Goal: Task Accomplishment & Management: Manage account settings

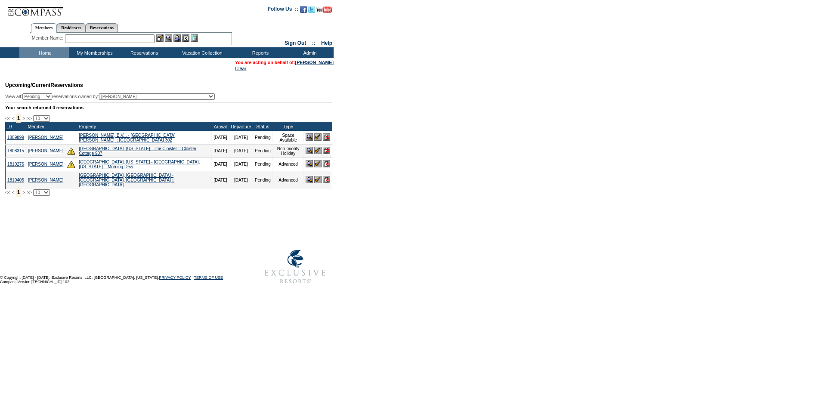
click at [124, 41] on input "text" at bounding box center [110, 38] width 90 height 9
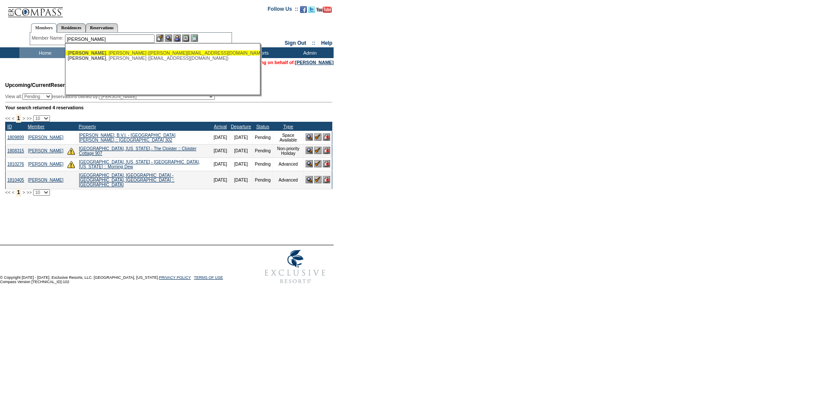
drag, startPoint x: 126, startPoint y: 52, endPoint x: 164, endPoint y: 53, distance: 37.9
click at [126, 52] on div "Zinn , Mark (zinn@cyfr.com)" at bounding box center [162, 52] width 189 height 5
type input "Zinn, Mark (zinn@cyfr.com)"
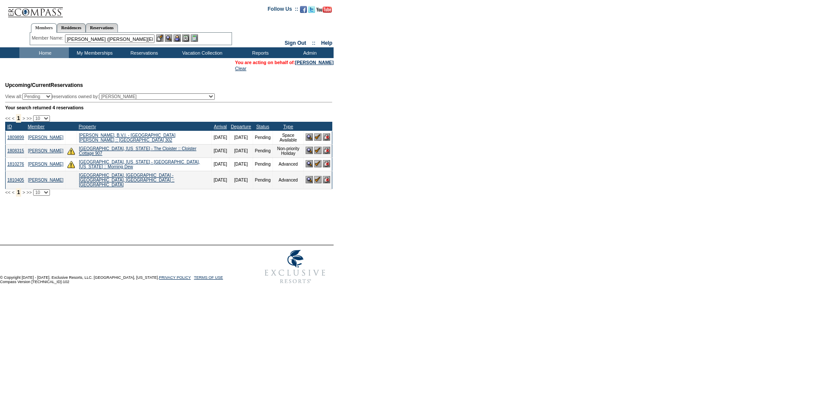
click at [178, 37] on img at bounding box center [176, 37] width 7 height 7
click at [169, 37] on img at bounding box center [168, 37] width 7 height 7
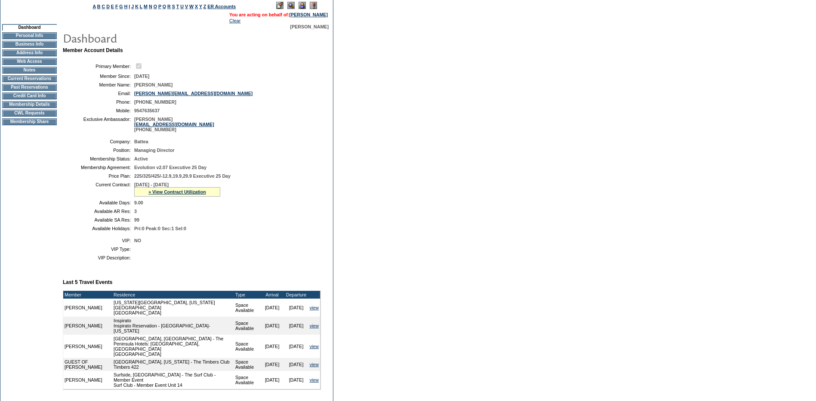
scroll to position [43, 0]
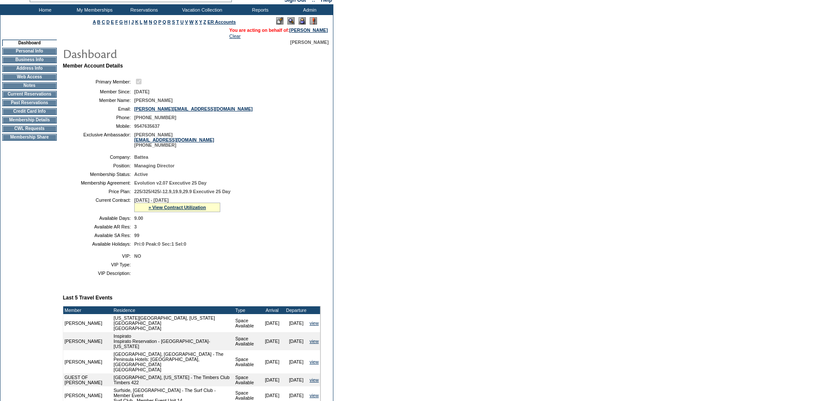
click at [31, 123] on td "Membership Details" at bounding box center [29, 120] width 55 height 7
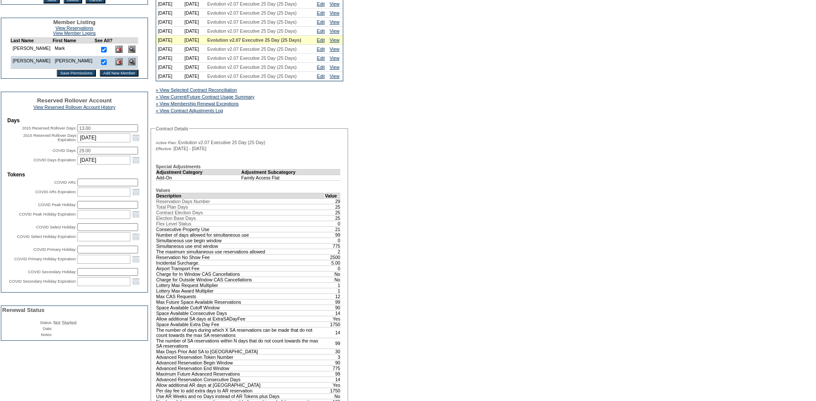
scroll to position [215, 0]
